Goal: Task Accomplishment & Management: Complete application form

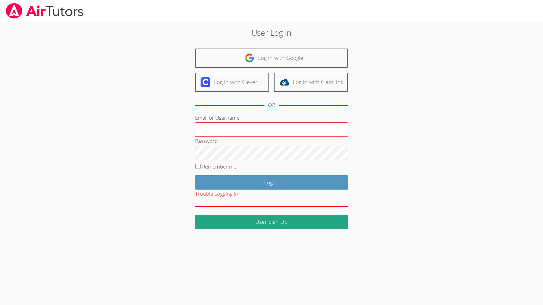
click at [255, 136] on input "Email or Username" at bounding box center [271, 130] width 153 height 15
type input "[EMAIL_ADDRESS][DOMAIN_NAME]"
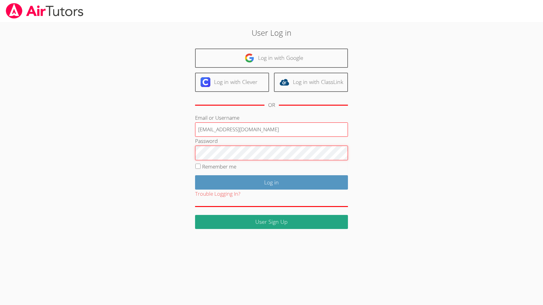
click at [271, 182] on input "Log in" at bounding box center [271, 182] width 153 height 14
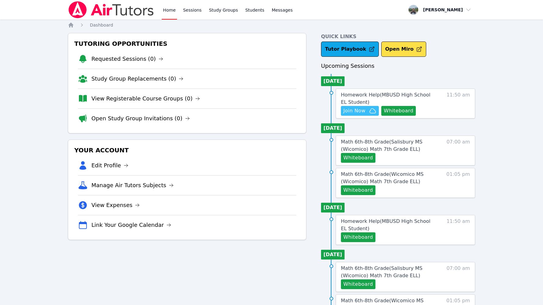
click at [359, 114] on span "Join Now" at bounding box center [354, 110] width 22 height 7
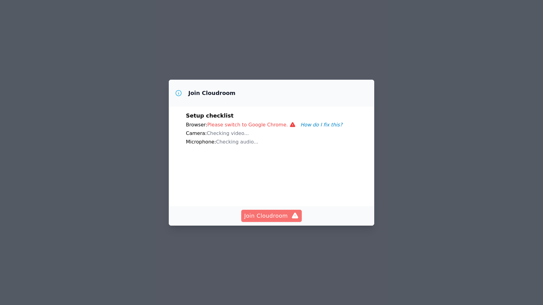
click at [280, 220] on button "Join Cloudroom" at bounding box center [271, 216] width 61 height 12
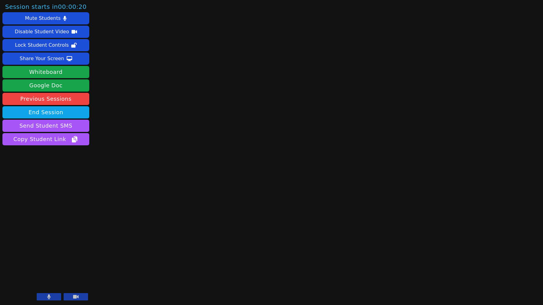
click at [53, 298] on button at bounding box center [49, 296] width 24 height 7
click at [87, 299] on button at bounding box center [76, 296] width 24 height 7
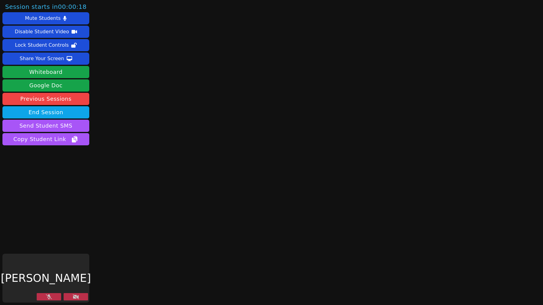
click at [76, 297] on icon at bounding box center [76, 297] width 6 height 5
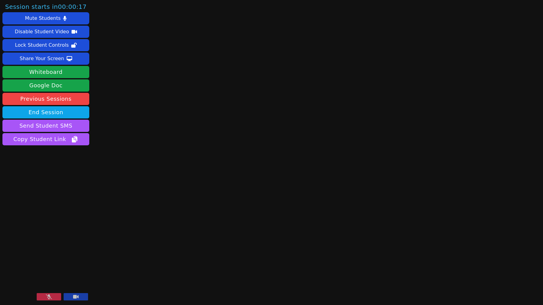
click at [50, 297] on icon at bounding box center [49, 297] width 6 height 5
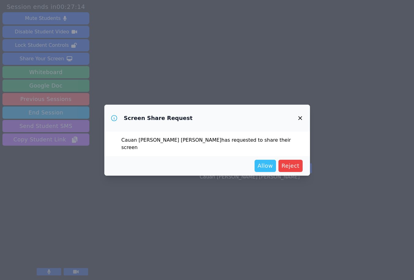
click at [273, 161] on span "Allow" at bounding box center [264, 165] width 15 height 9
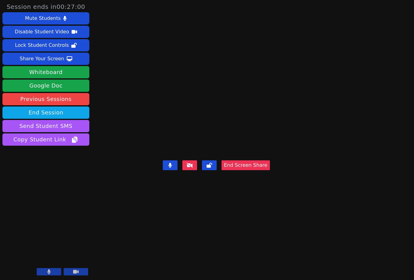
click at [217, 119] on video at bounding box center [216, 128] width 92 height 60
click at [51, 30] on div "Disable Student Video" at bounding box center [42, 32] width 54 height 10
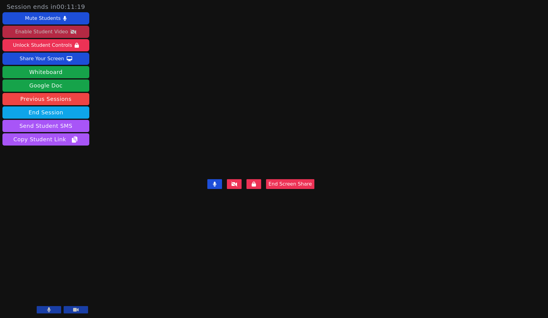
click at [55, 305] on button at bounding box center [49, 309] width 24 height 7
click at [58, 305] on button at bounding box center [49, 309] width 24 height 7
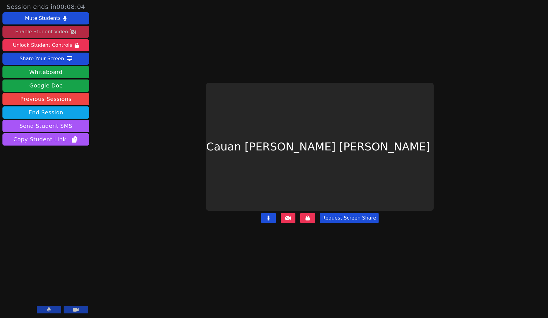
click at [294, 213] on button at bounding box center [288, 218] width 15 height 10
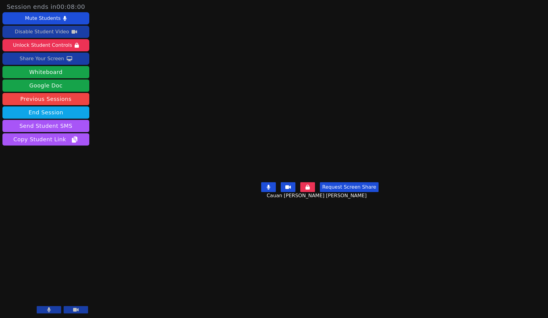
click at [67, 59] on icon at bounding box center [70, 58] width 6 height 5
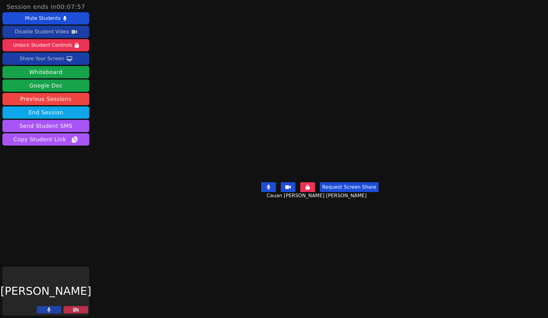
click at [51, 60] on div "Share Your Screen" at bounding box center [42, 59] width 45 height 10
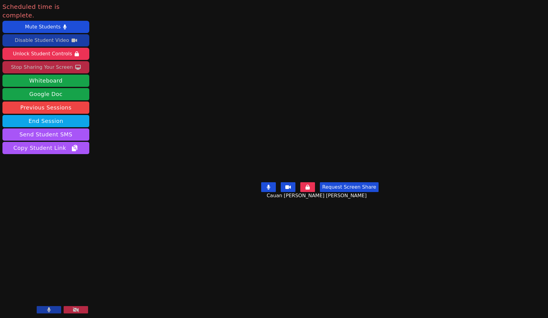
click at [42, 62] on div "Stop Sharing Your Screen" at bounding box center [42, 67] width 62 height 10
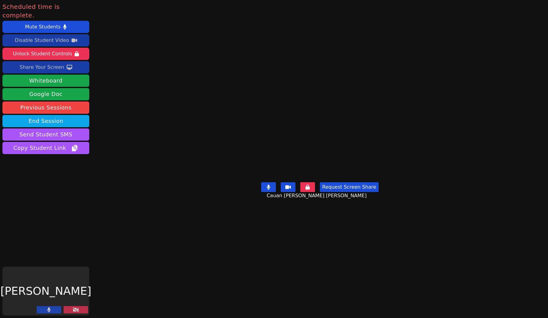
click at [83, 305] on div "Franco Uribe-Rheinbolt" at bounding box center [45, 291] width 87 height 49
click at [83, 305] on button at bounding box center [76, 309] width 24 height 7
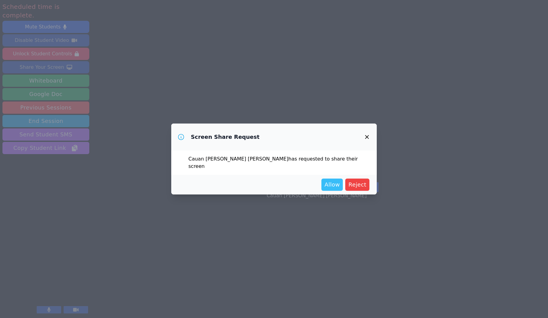
click at [334, 181] on span "Allow" at bounding box center [331, 184] width 15 height 9
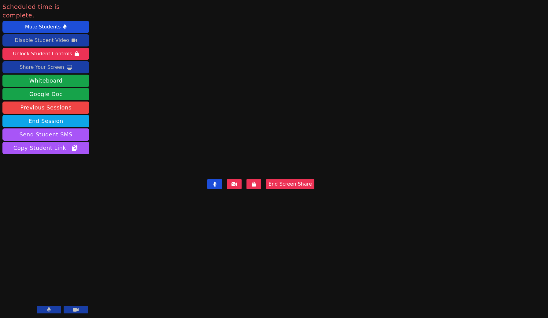
click at [48, 35] on div "Disable Student Video" at bounding box center [42, 40] width 54 height 10
click at [248, 147] on video at bounding box center [261, 147] width 92 height 60
click at [277, 124] on video at bounding box center [261, 147] width 92 height 60
click at [271, 152] on video at bounding box center [261, 147] width 92 height 60
click at [279, 157] on video at bounding box center [261, 147] width 92 height 60
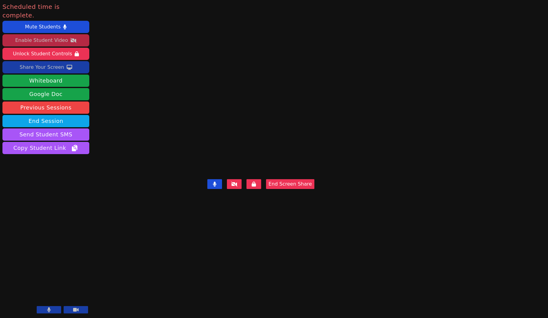
click at [236, 152] on video at bounding box center [261, 147] width 92 height 60
click at [51, 35] on div "Enable Student Video" at bounding box center [41, 40] width 53 height 10
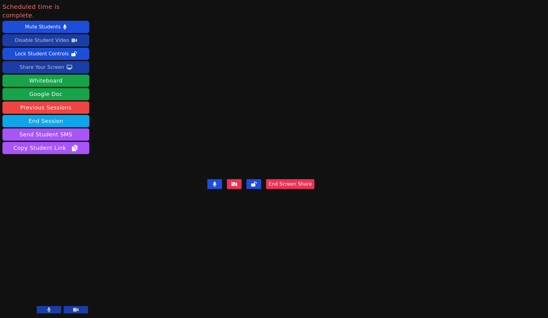
click at [51, 35] on div "Disable Student Video" at bounding box center [42, 40] width 54 height 10
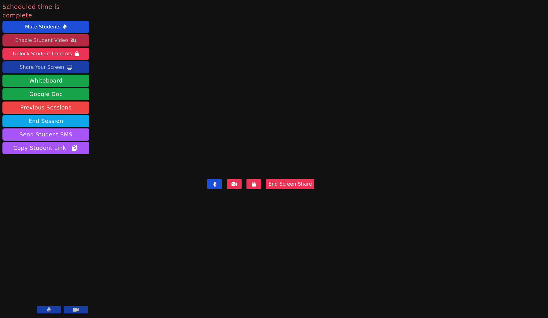
click at [249, 159] on main "Cauan Hoffman Alves End Screen Share" at bounding box center [319, 159] width 225 height 318
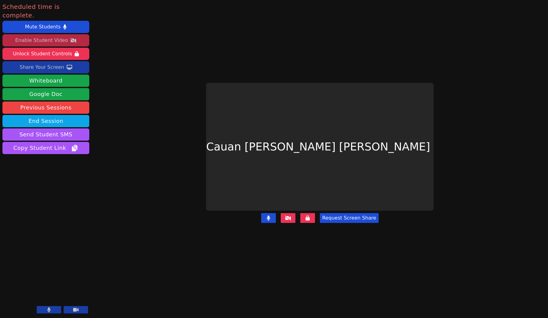
click at [249, 159] on main "Cauan Hoffman Alves Request Screen Share" at bounding box center [320, 159] width 304 height 318
click at [76, 34] on button "Enable Student Video" at bounding box center [45, 40] width 87 height 12
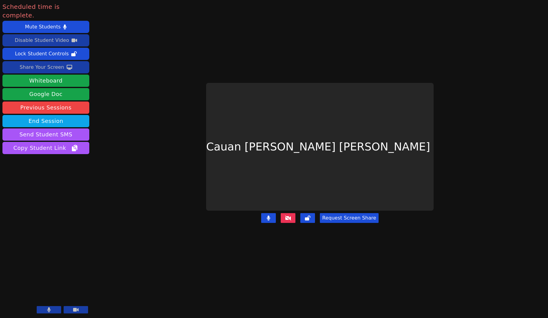
click at [77, 34] on button "Disable Student Video" at bounding box center [45, 40] width 87 height 12
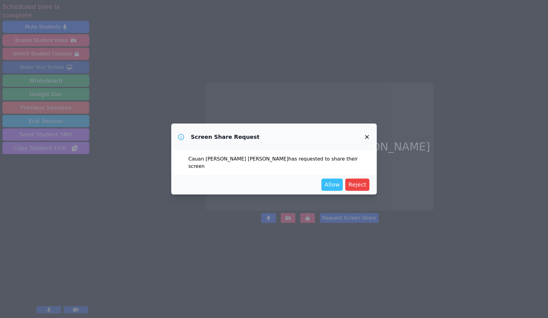
click at [340, 182] on span "Allow" at bounding box center [331, 184] width 15 height 9
click at [339, 180] on span "Allow" at bounding box center [331, 184] width 15 height 9
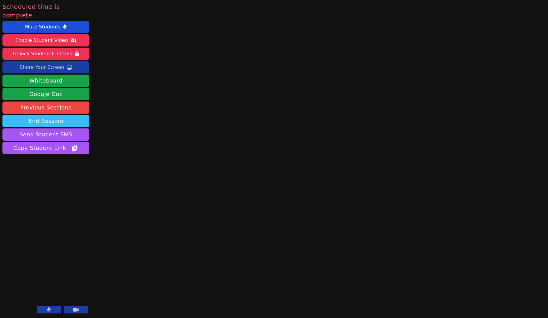
click at [61, 115] on button "End Session" at bounding box center [45, 121] width 87 height 12
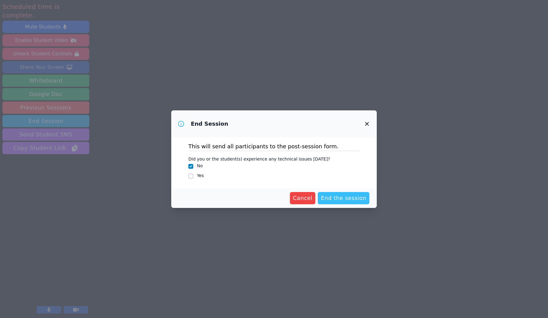
click at [335, 199] on span "End the session" at bounding box center [344, 198] width 46 height 9
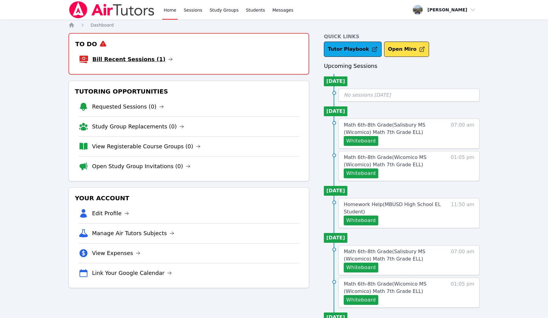
click at [149, 59] on link "Bill Recent Sessions (1)" at bounding box center [132, 59] width 80 height 9
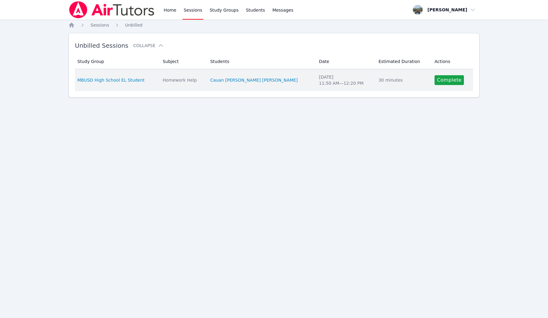
click at [431, 83] on td "Actions Complete" at bounding box center [452, 80] width 42 height 22
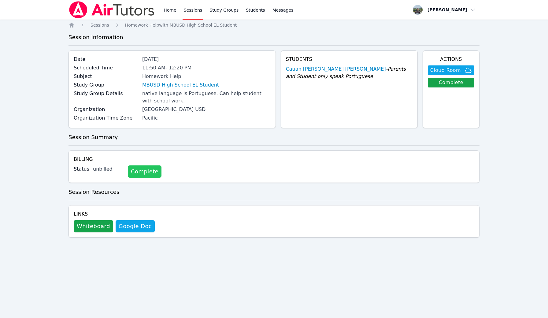
click at [150, 174] on link "Complete" at bounding box center [145, 171] width 34 height 12
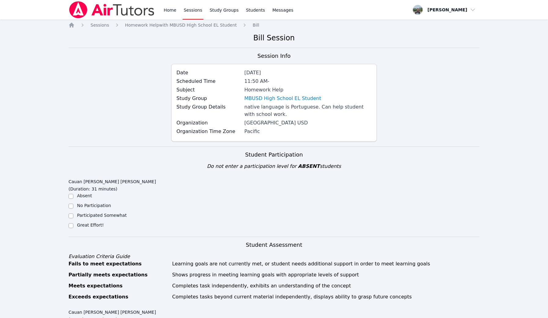
click at [94, 223] on label "Great Effort!" at bounding box center [90, 225] width 27 height 5
click at [73, 223] on input "Great Effort!" at bounding box center [70, 225] width 5 height 5
checkbox input "true"
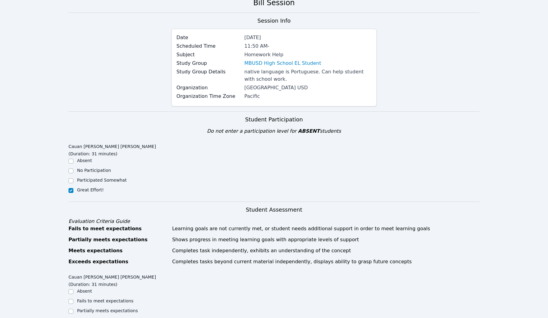
scroll to position [89, 0]
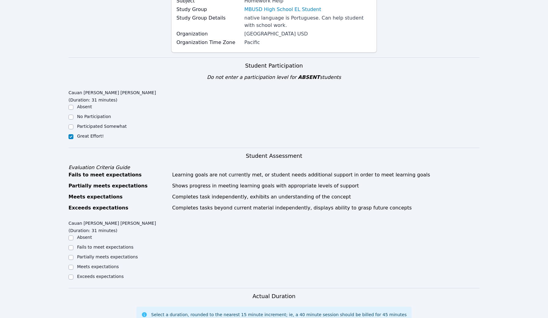
click at [94, 273] on div "Exceeds expectations" at bounding box center [100, 276] width 46 height 6
click at [95, 274] on label "Exceeds expectations" at bounding box center [100, 276] width 46 height 5
click at [73, 274] on input "Exceeds expectations" at bounding box center [70, 276] width 5 height 5
checkbox input "true"
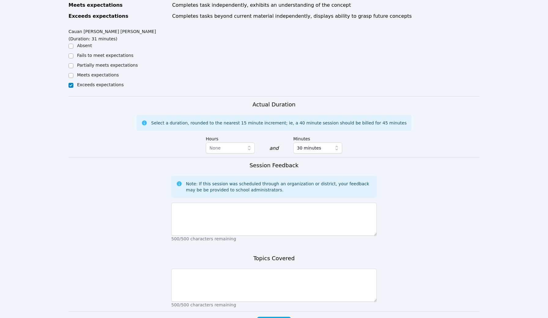
scroll to position [306, 0]
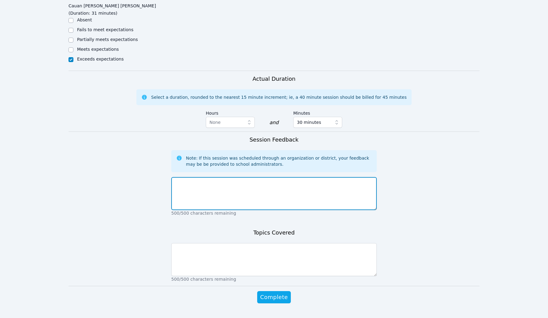
click at [236, 187] on textarea at bounding box center [273, 193] width 205 height 33
click at [270, 185] on textarea "Went great" at bounding box center [273, 193] width 205 height 33
type textarea "Went great!"
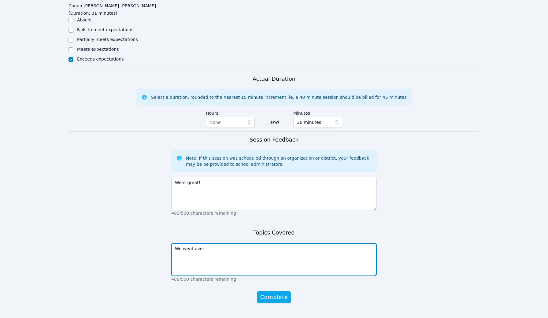
type textarea "w"
drag, startPoint x: 270, startPoint y: 185, endPoint x: 263, endPoint y: 239, distance: 55.1
click at [263, 243] on textarea "We reviewed Spanish homework" at bounding box center [273, 259] width 205 height 33
click at [202, 243] on textarea "We reviewed Spanish homework" at bounding box center [273, 259] width 205 height 33
click at [291, 243] on textarea "We reviewed the Spanish homework" at bounding box center [273, 259] width 205 height 33
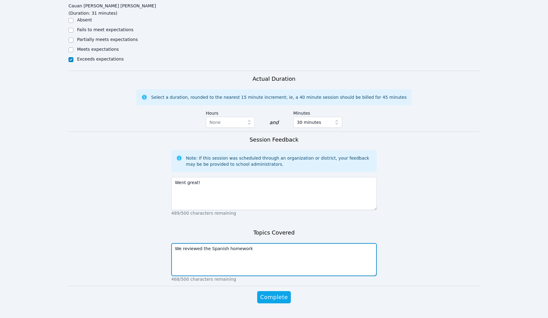
drag, startPoint x: 291, startPoint y: 241, endPoint x: 203, endPoint y: 232, distance: 89.1
click at [203, 243] on textarea "We reviewed the Spanish homework" at bounding box center [273, 259] width 205 height 33
click at [226, 243] on textarea "We reviewed Spanish homework" at bounding box center [273, 259] width 205 height 33
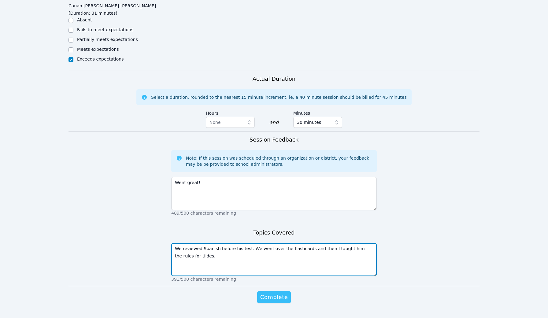
type textarea "We reviewed Spanish before his test. We went over the flashcards and then I tau…"
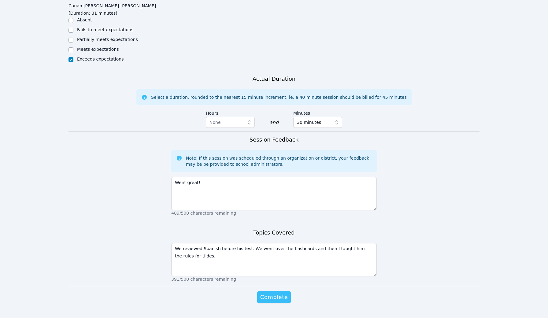
click at [267, 291] on button "Complete" at bounding box center [274, 297] width 34 height 12
